Goal: Browse casually: Explore the website without a specific task or goal

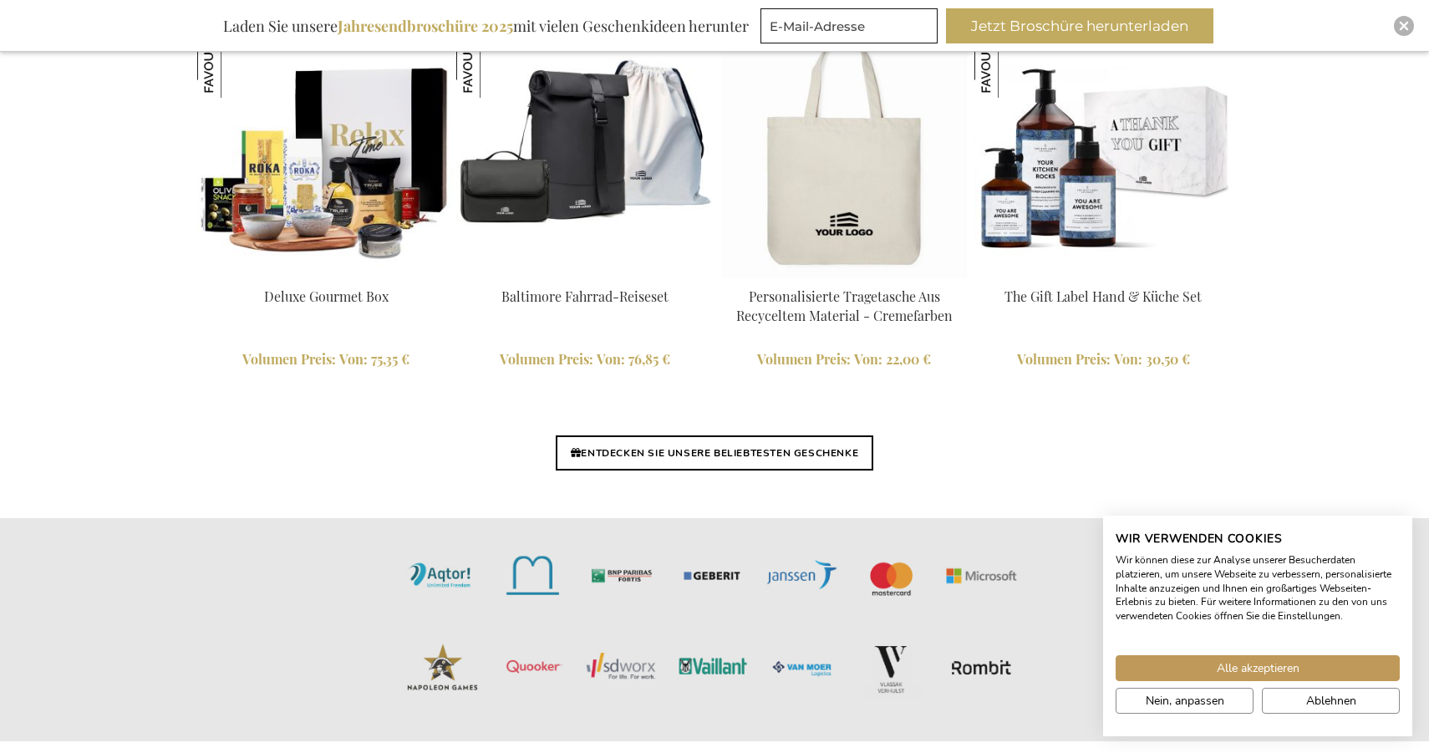
scroll to position [3950, 0]
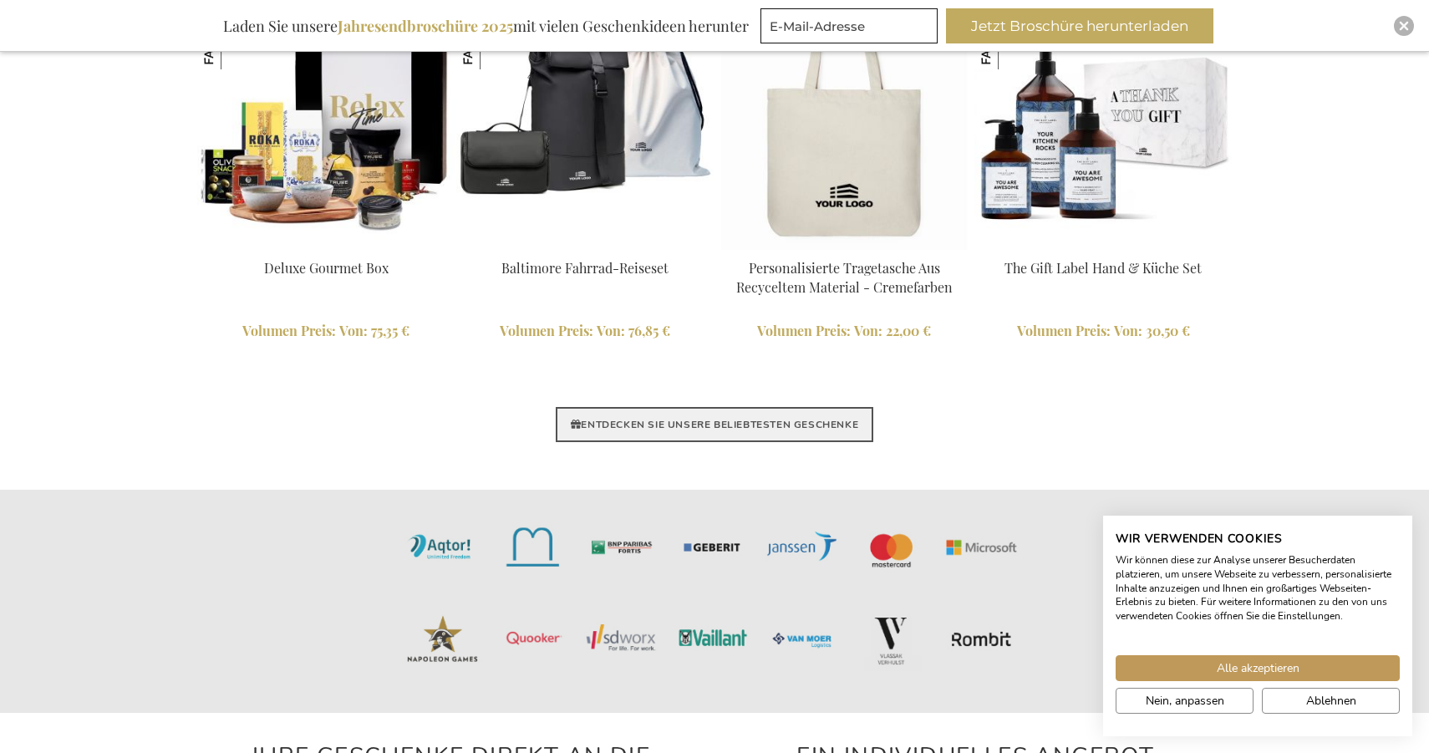
click at [754, 421] on link "ENTDECKEN SIE UNSERE BELIEBTESTEN GESCHENKE" at bounding box center [715, 424] width 318 height 35
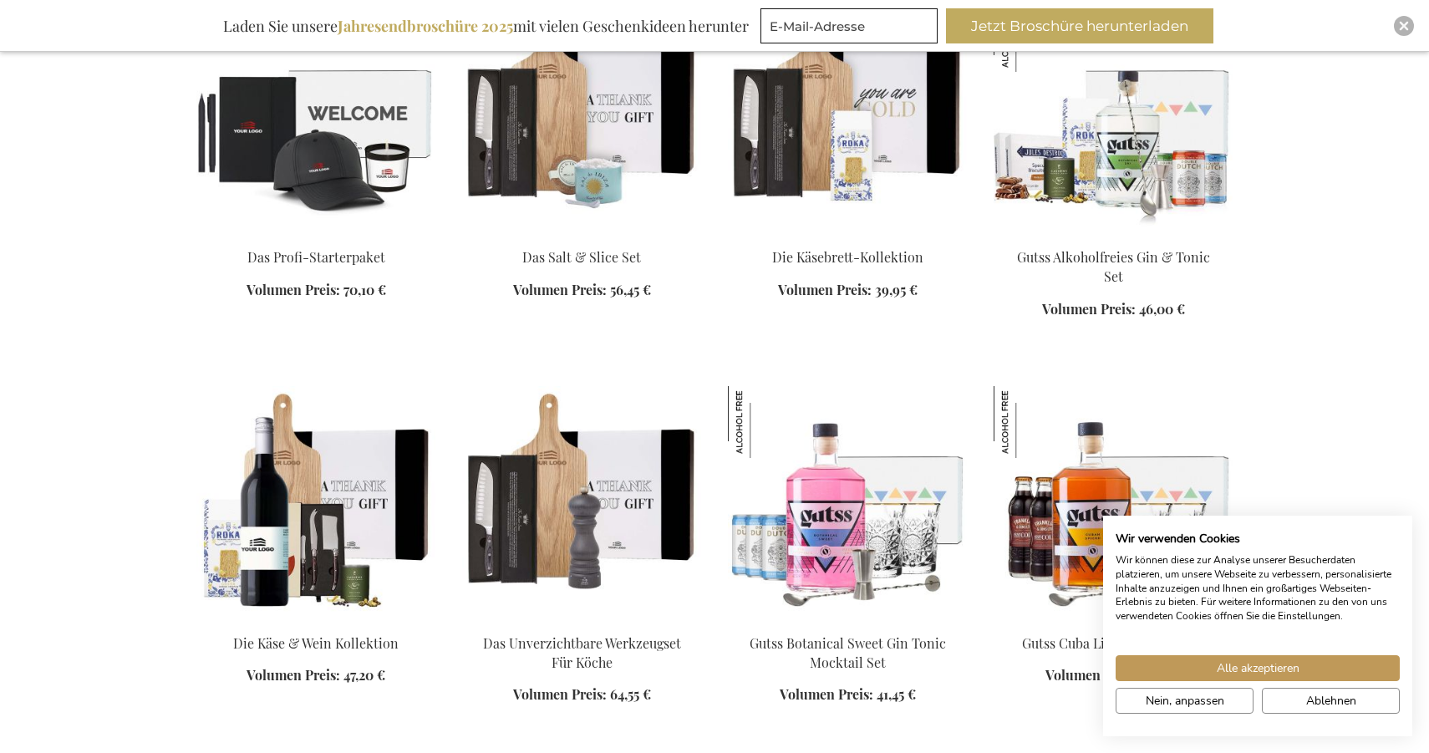
scroll to position [1519, 0]
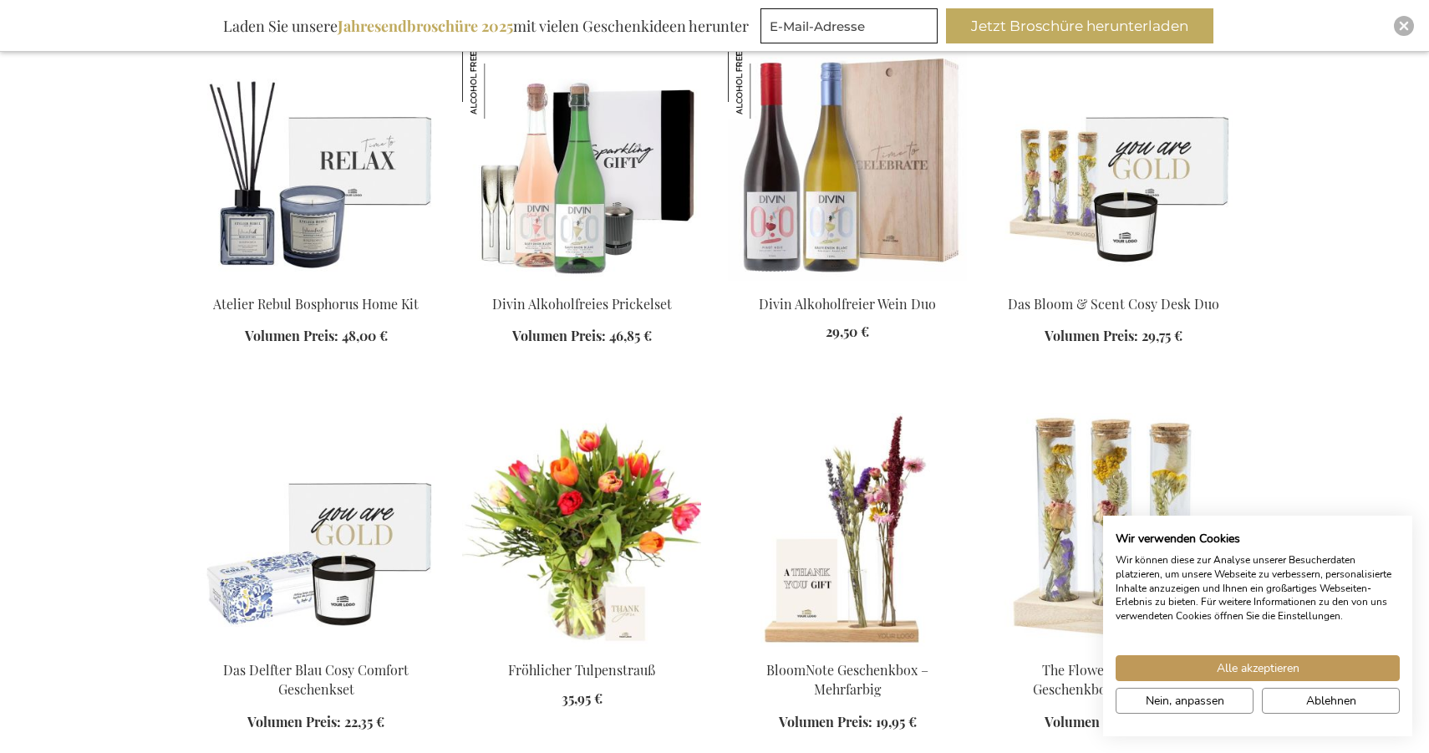
scroll to position [2610, 0]
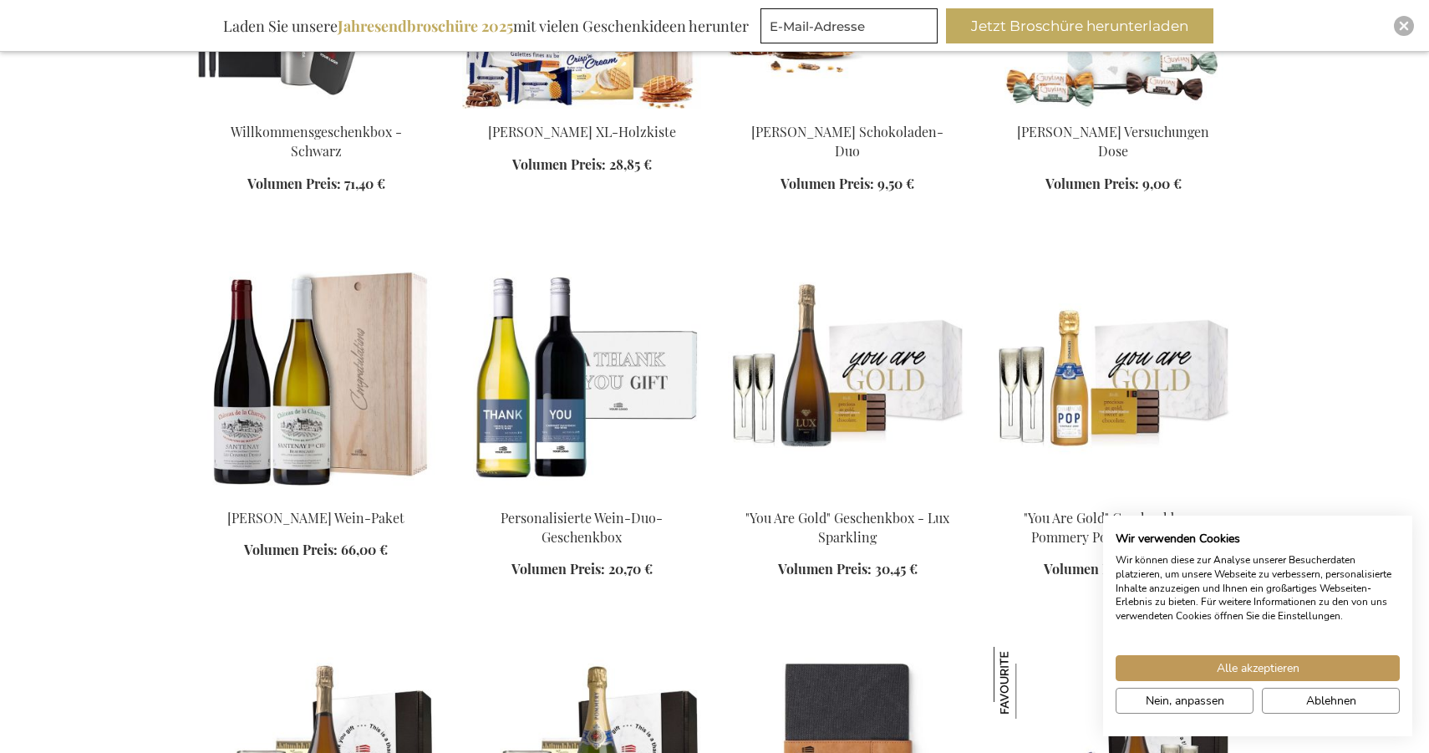
scroll to position [3957, 0]
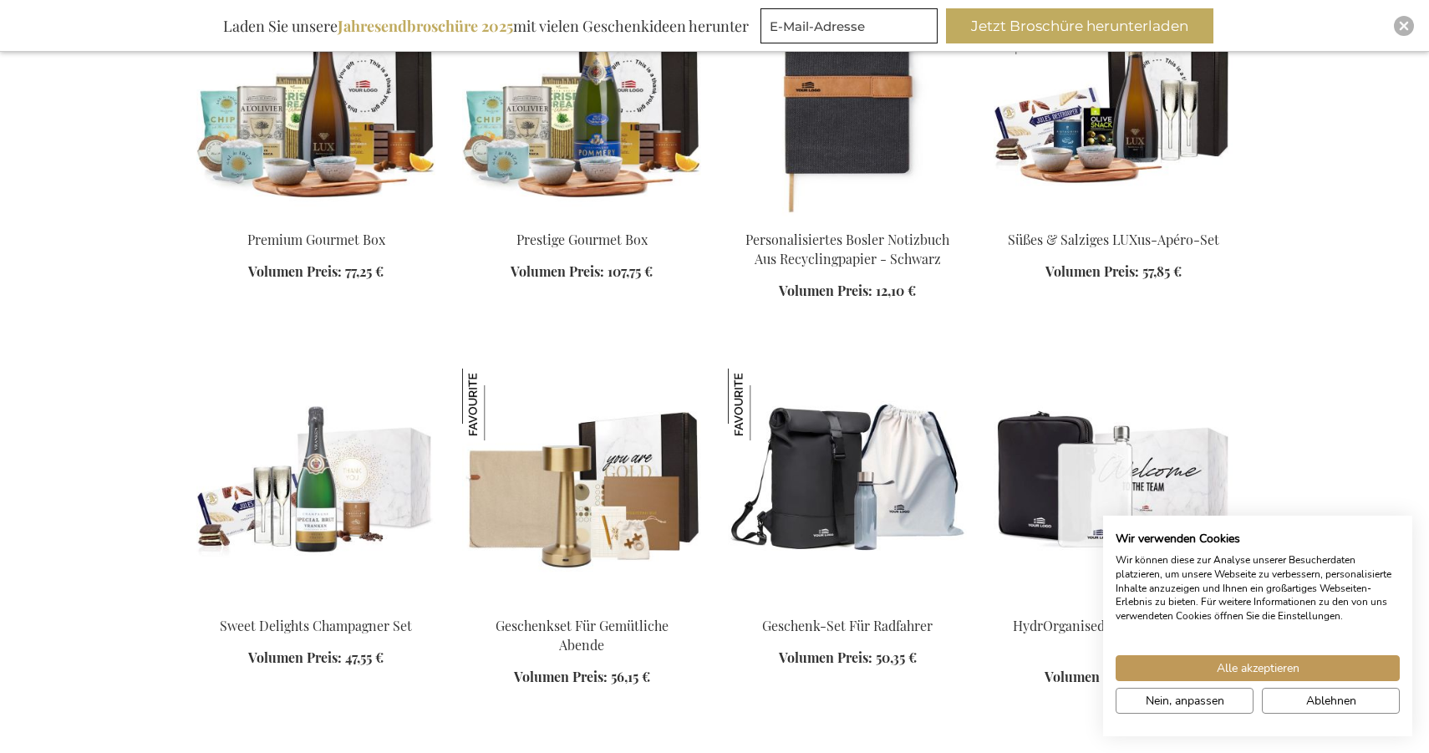
scroll to position [4595, 0]
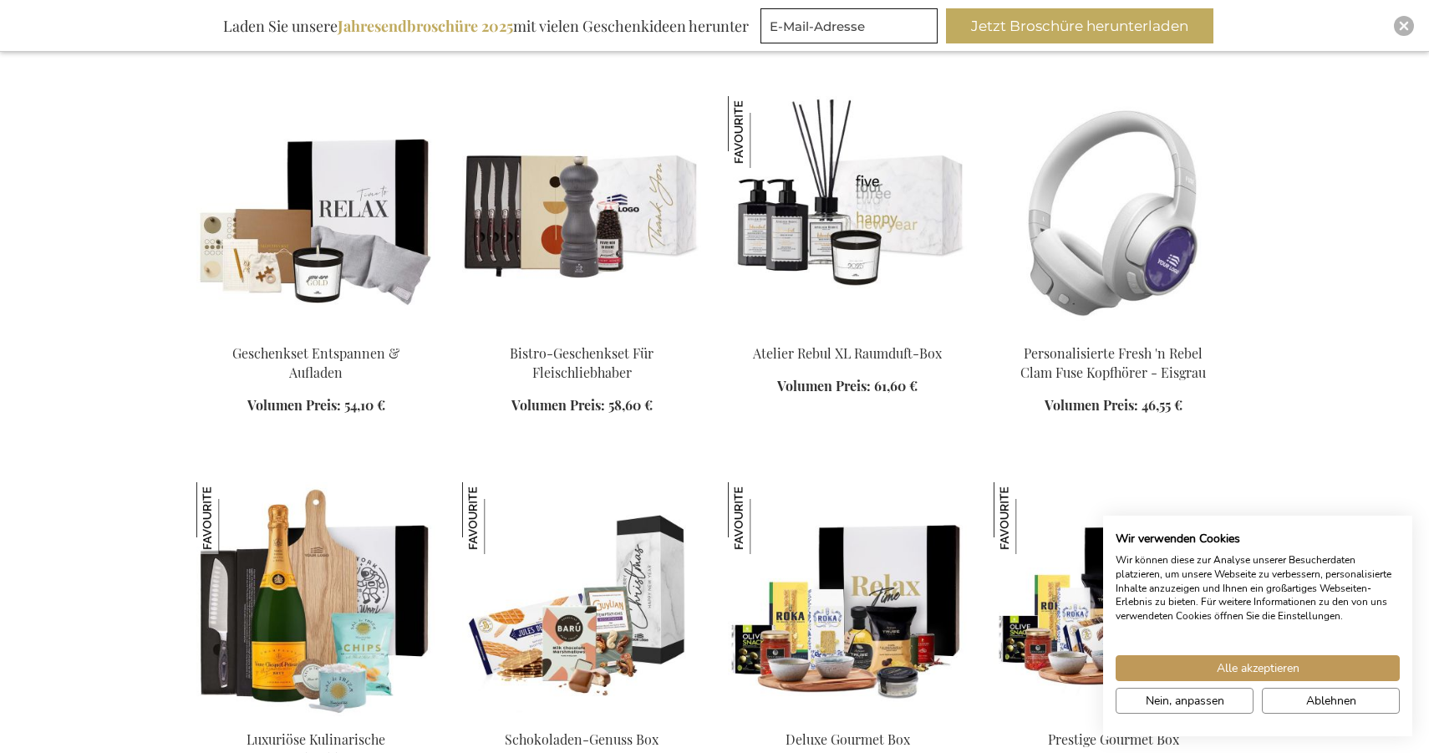
scroll to position [5373, 0]
